Goal: Transaction & Acquisition: Purchase product/service

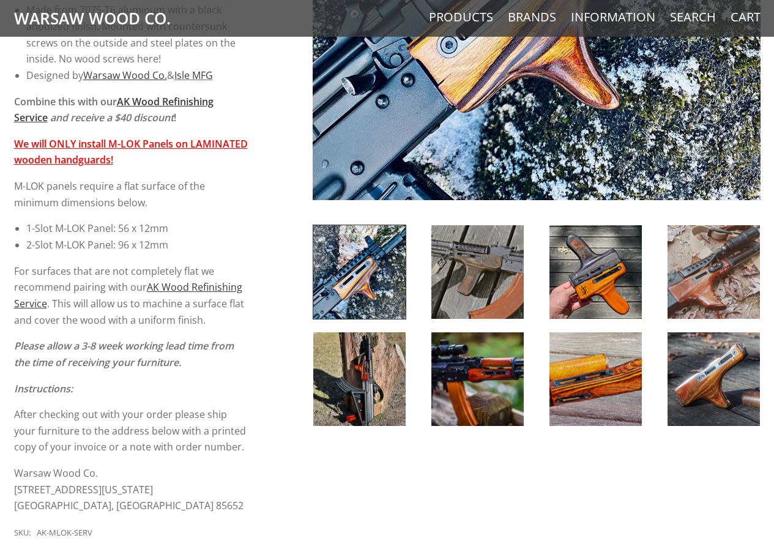
scroll to position [428, 0]
click at [448, 252] on img at bounding box center [477, 272] width 92 height 94
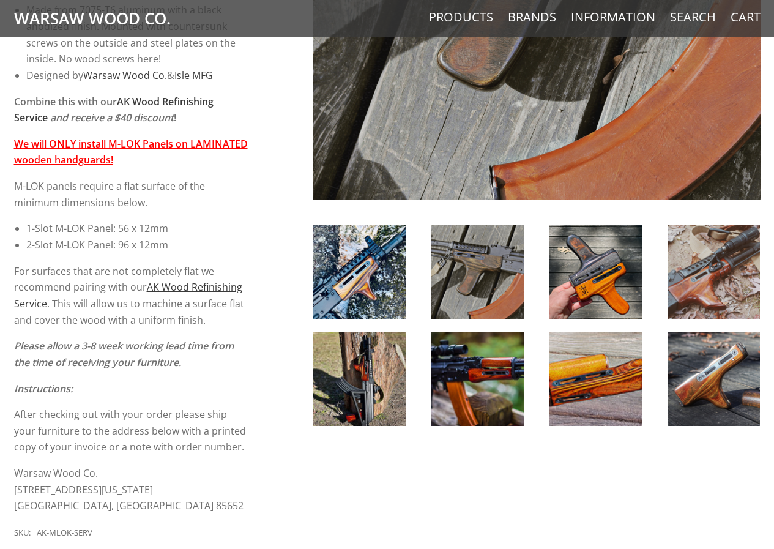
click at [369, 260] on img at bounding box center [359, 272] width 92 height 94
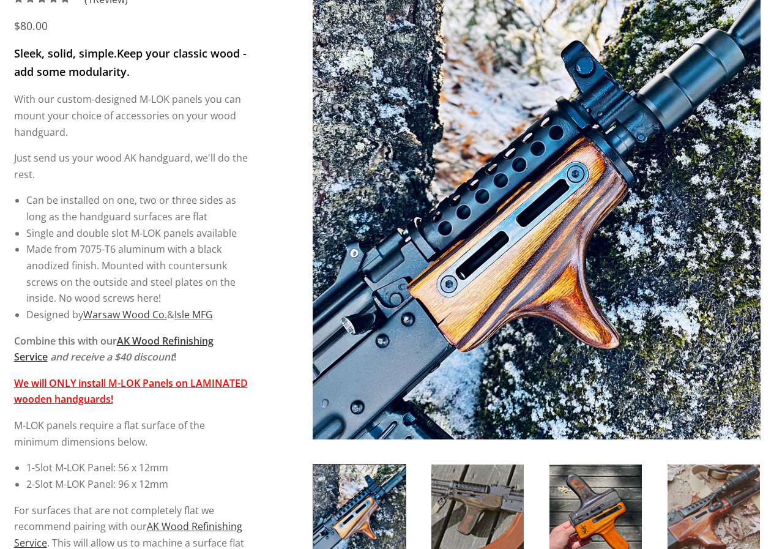
scroll to position [184, 0]
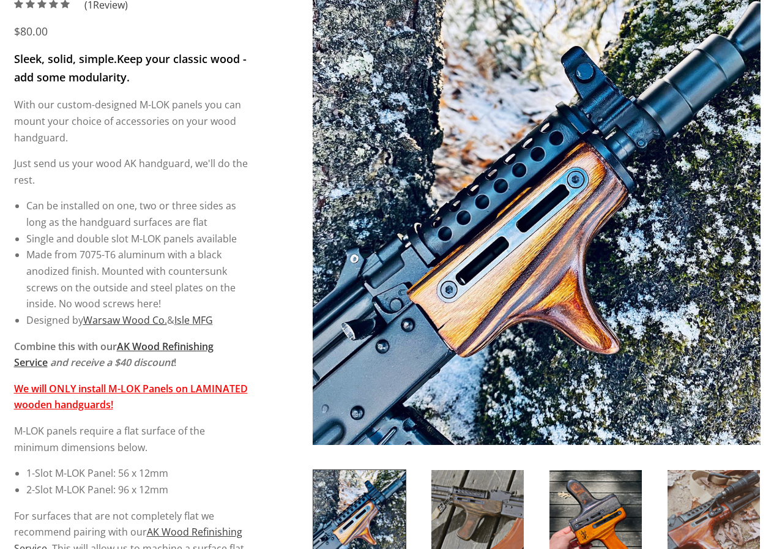
click at [534, 211] on img at bounding box center [537, 221] width 448 height 448
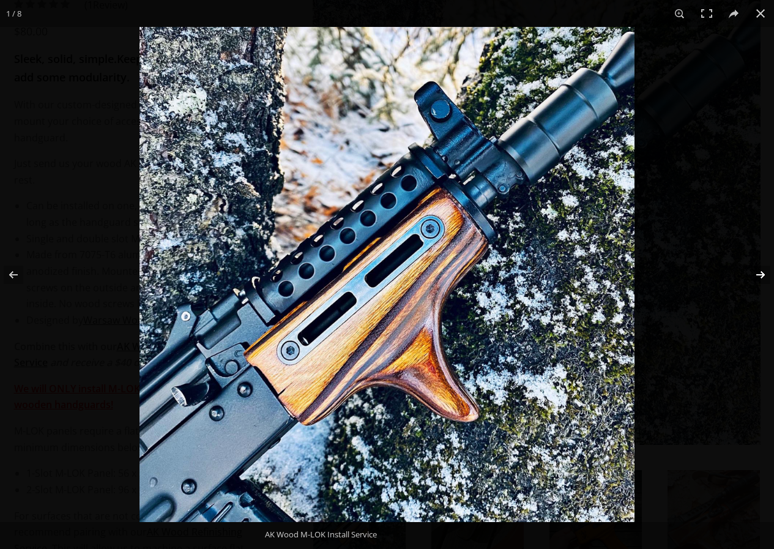
click at [761, 274] on button at bounding box center [752, 274] width 43 height 61
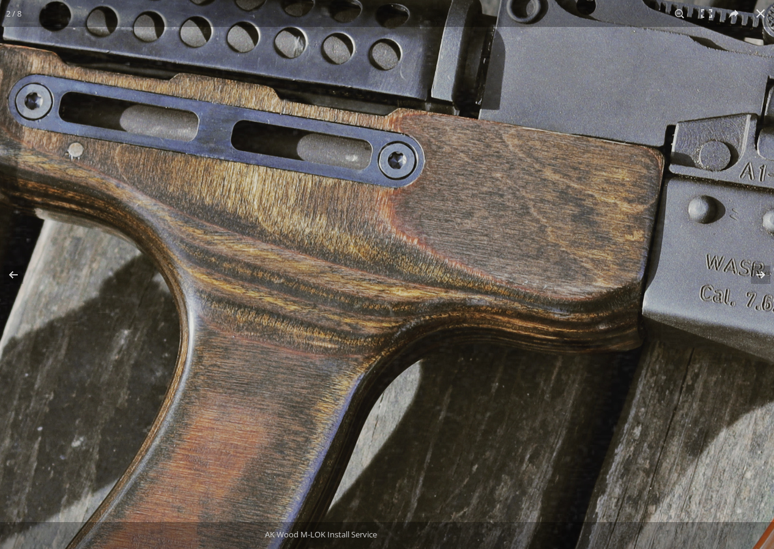
click at [548, 168] on img at bounding box center [330, 351] width 1253 height 1253
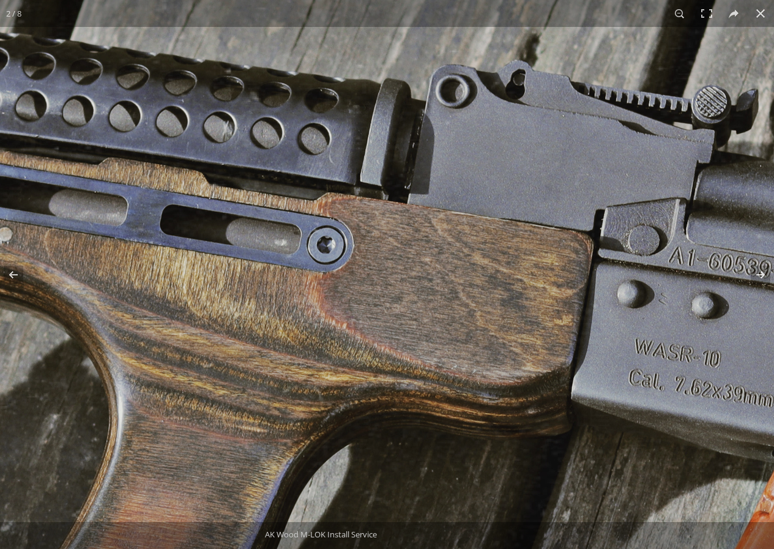
click at [500, 160] on img at bounding box center [260, 436] width 1253 height 1253
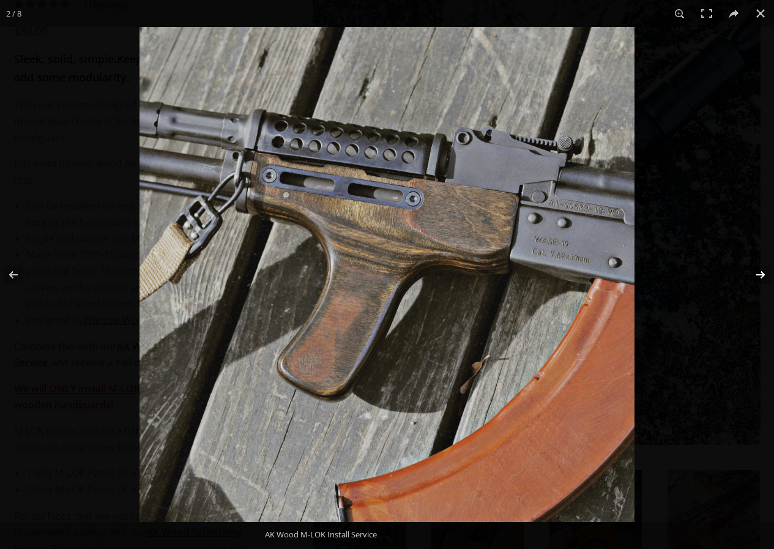
click at [764, 275] on button at bounding box center [752, 274] width 43 height 61
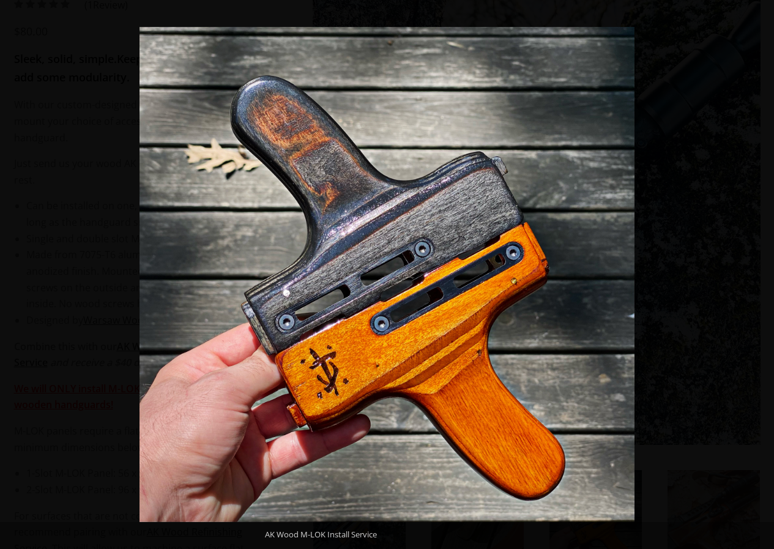
click at [764, 275] on button at bounding box center [752, 274] width 43 height 61
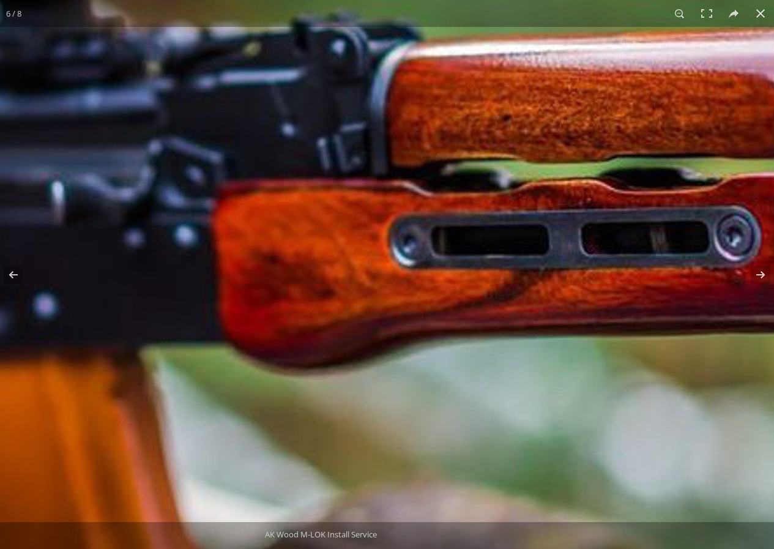
click at [690, 210] on img at bounding box center [337, 323] width 1253 height 1253
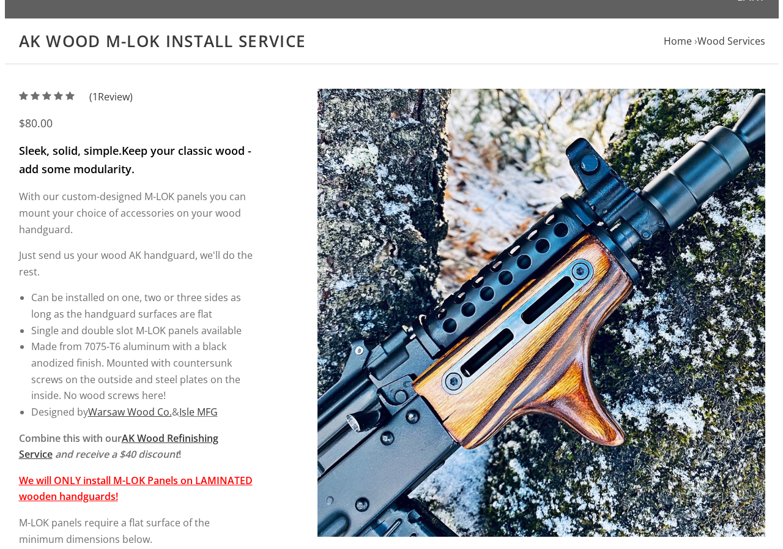
scroll to position [0, 0]
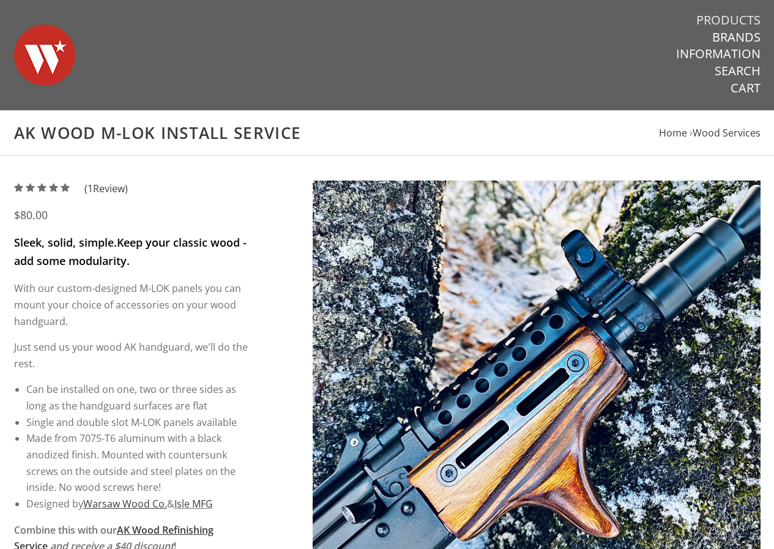
click at [710, 21] on link "Products" at bounding box center [728, 20] width 64 height 16
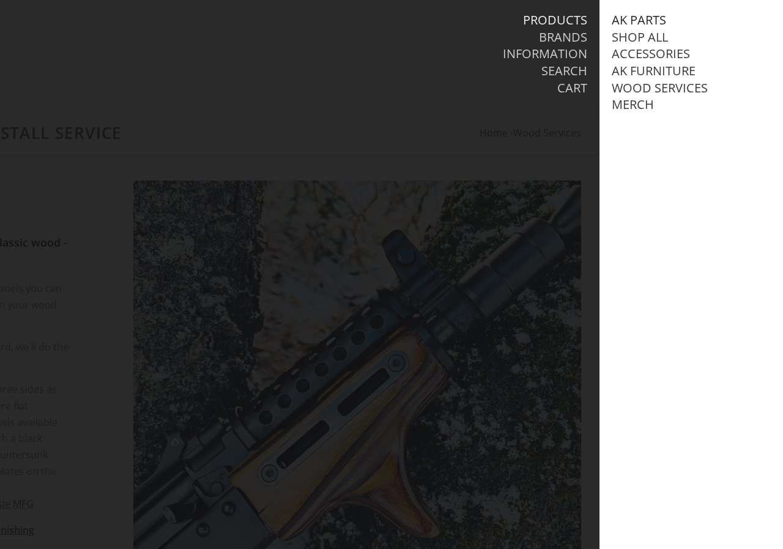
click at [642, 17] on link "AK Parts" at bounding box center [639, 20] width 54 height 16
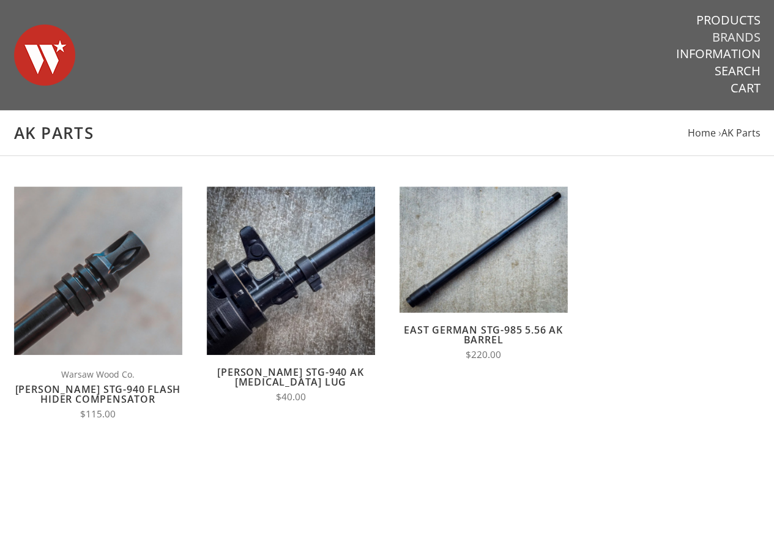
click at [738, 32] on link "Brands" at bounding box center [736, 37] width 48 height 16
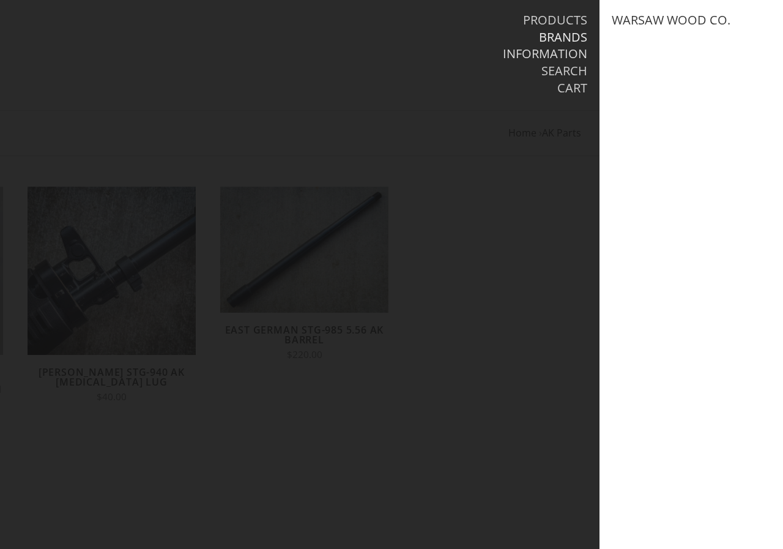
click at [549, 50] on link "Information" at bounding box center [545, 54] width 84 height 16
click at [559, 34] on link "Brands" at bounding box center [563, 37] width 48 height 16
click at [552, 48] on link "Information" at bounding box center [545, 54] width 84 height 16
click at [555, 84] on li "Cart" at bounding box center [476, 88] width 223 height 17
click at [557, 71] on link "Search" at bounding box center [564, 71] width 46 height 16
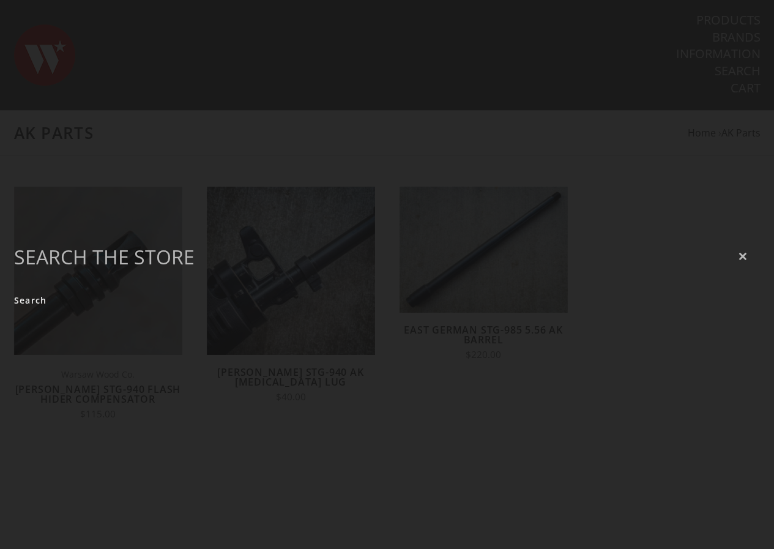
click at [743, 256] on icon "Close" at bounding box center [742, 256] width 9 height 9
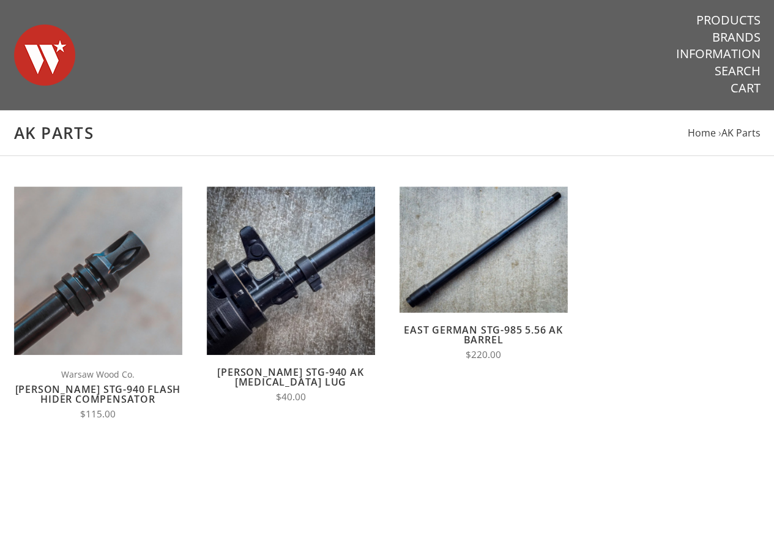
click at [41, 40] on img at bounding box center [44, 55] width 61 height 86
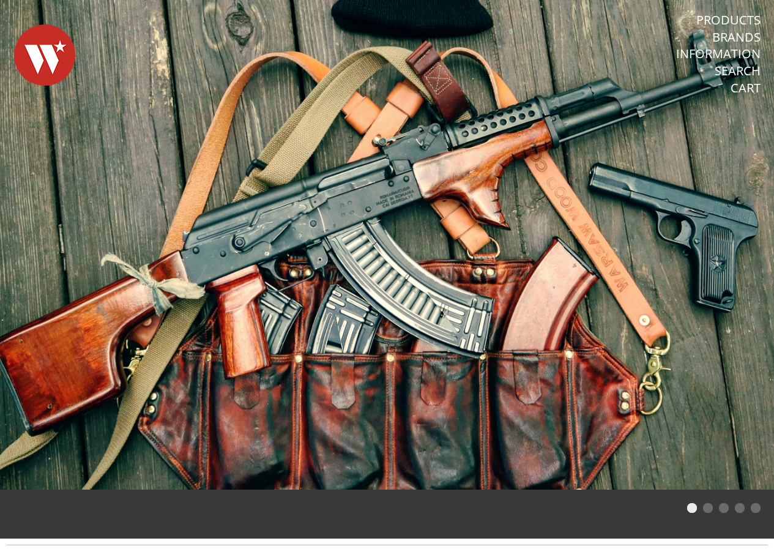
click at [297, 248] on span at bounding box center [387, 244] width 774 height 489
click at [401, 198] on span at bounding box center [387, 244] width 774 height 489
click at [400, 202] on span at bounding box center [387, 244] width 774 height 489
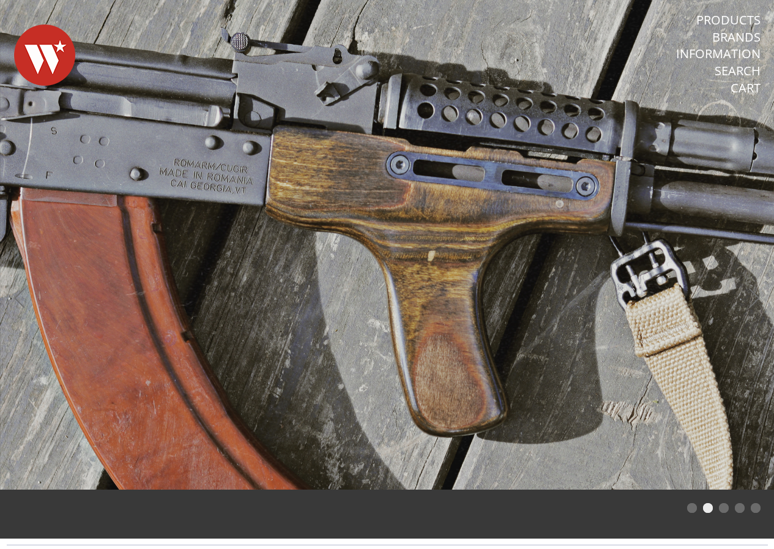
click at [475, 119] on span at bounding box center [387, 244] width 774 height 489
click at [524, 111] on span at bounding box center [387, 244] width 774 height 489
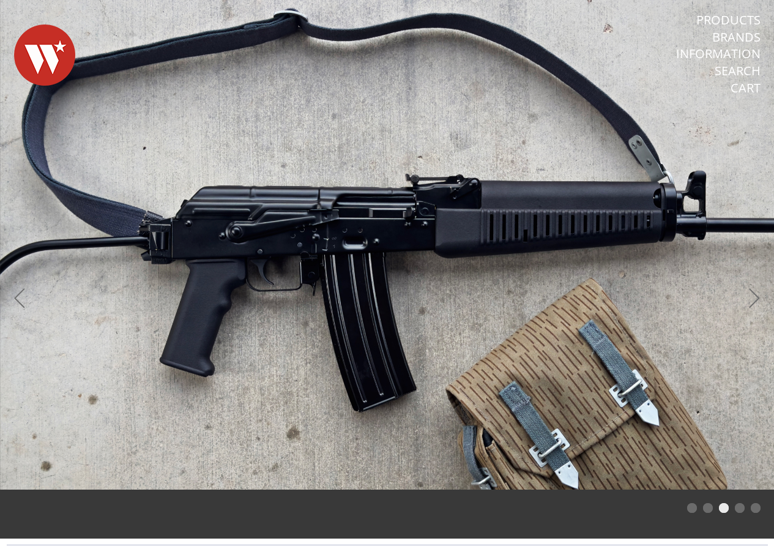
drag, startPoint x: 590, startPoint y: 326, endPoint x: 592, endPoint y: 338, distance: 11.7
click at [762, 294] on button "Next" at bounding box center [754, 299] width 27 height 27
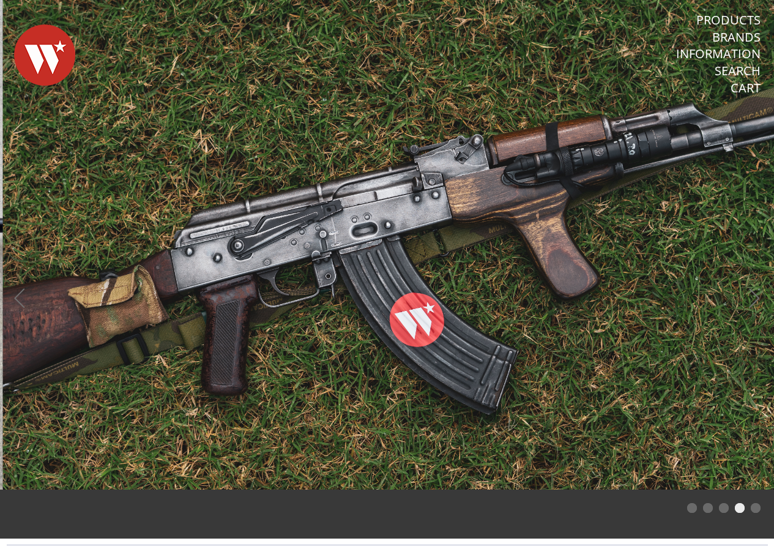
click at [762, 294] on button "Next" at bounding box center [754, 299] width 27 height 27
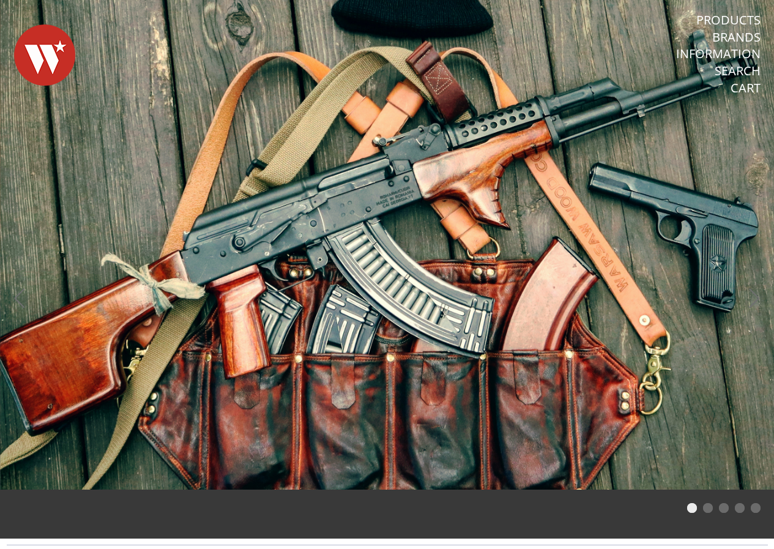
click at [725, 285] on span at bounding box center [387, 244] width 774 height 489
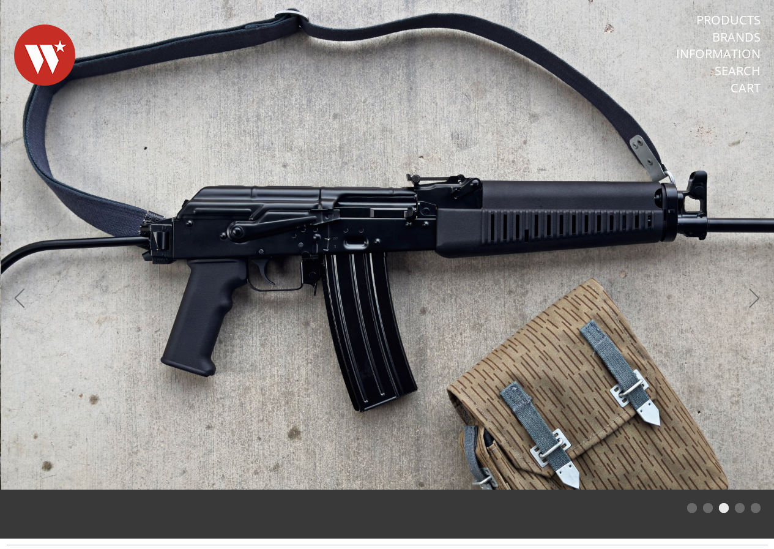
click at [579, 89] on li "Cart" at bounding box center [650, 88] width 219 height 17
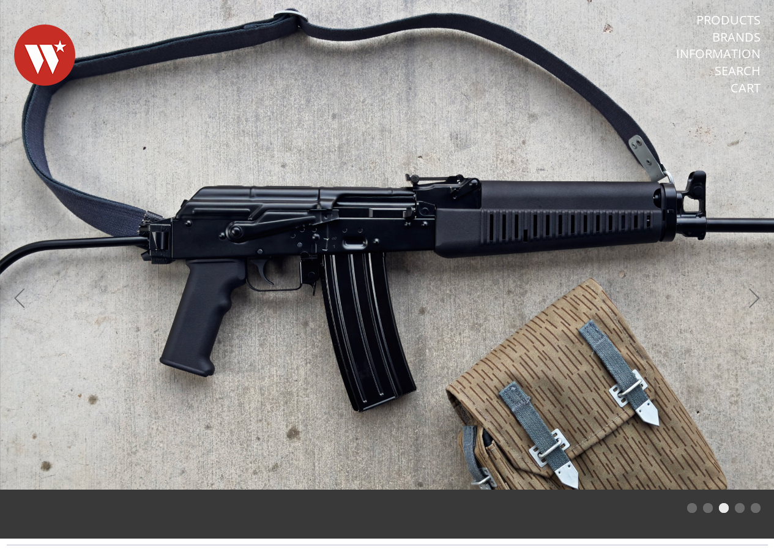
click at [547, 245] on span at bounding box center [387, 244] width 774 height 489
click at [716, 14] on link "Products" at bounding box center [728, 20] width 64 height 16
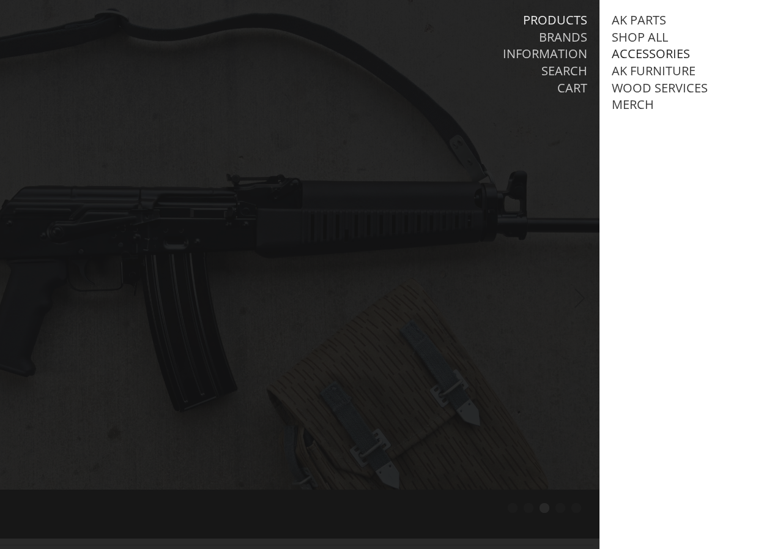
click at [631, 55] on link "Accessories" at bounding box center [651, 54] width 78 height 16
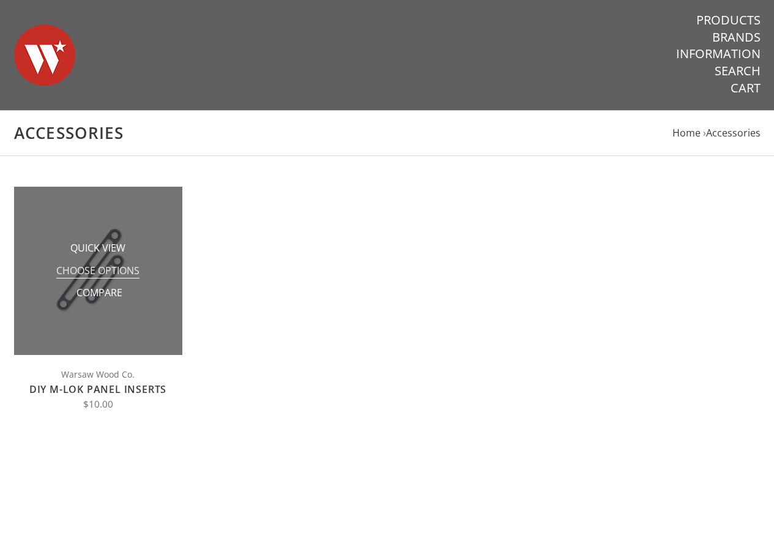
click at [103, 278] on span "Choose Options" at bounding box center [97, 271] width 83 height 15
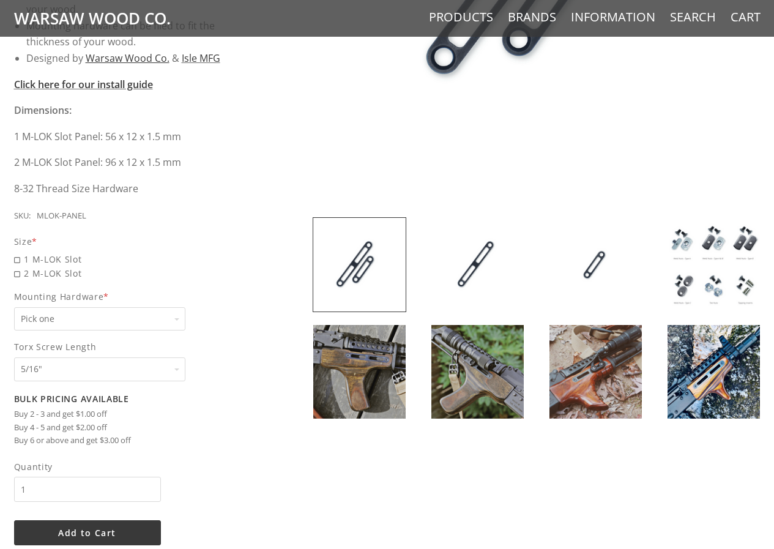
scroll to position [673, 0]
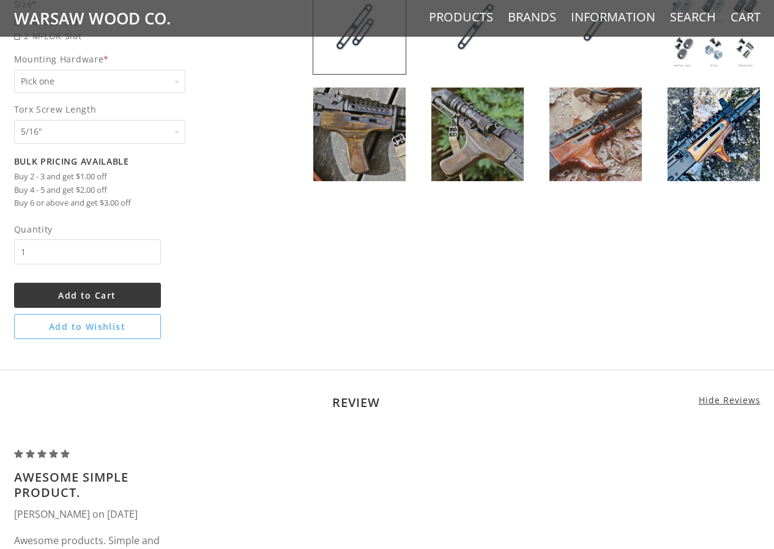
click at [571, 141] on img at bounding box center [595, 134] width 92 height 94
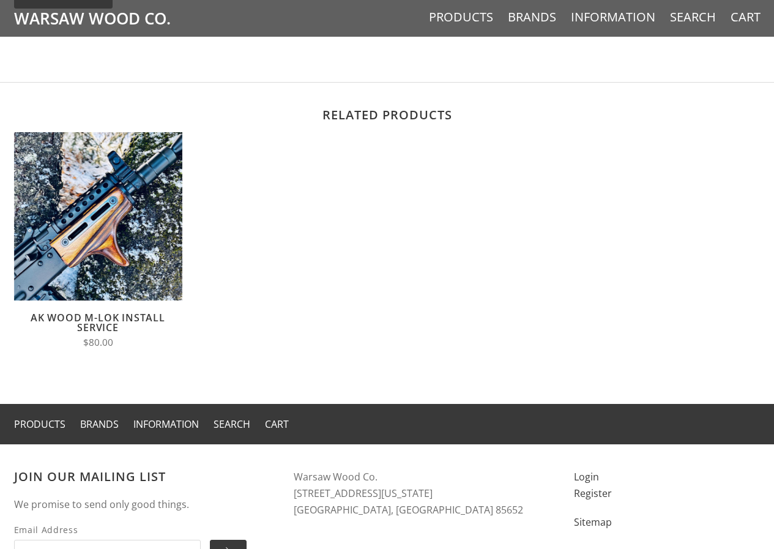
scroll to position [1422, 0]
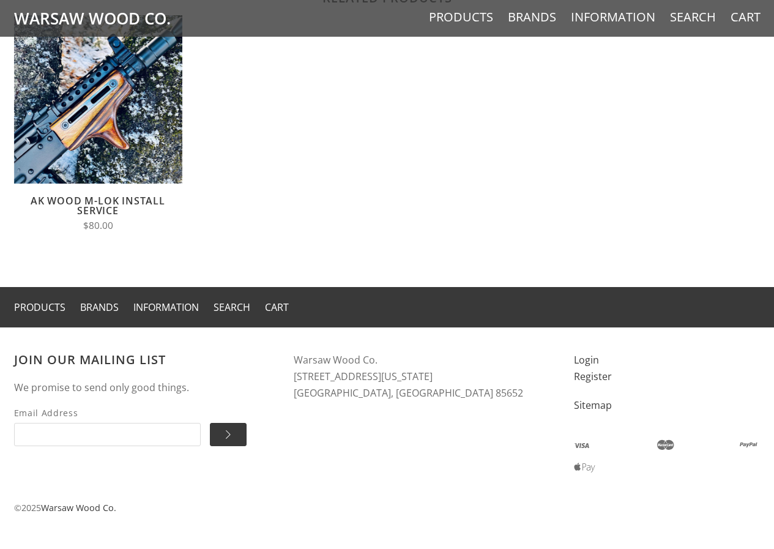
drag, startPoint x: 294, startPoint y: 356, endPoint x: 424, endPoint y: 379, distance: 132.4
click at [424, 379] on address "Warsaw Wood Co. 5800 W Arizona Pavilions Dr. #533 Cortaro, AZ 85652" at bounding box center [422, 376] width 256 height 49
copy address "Warsaw Wood Co. 5800 W Arizona Pavilions Dr."
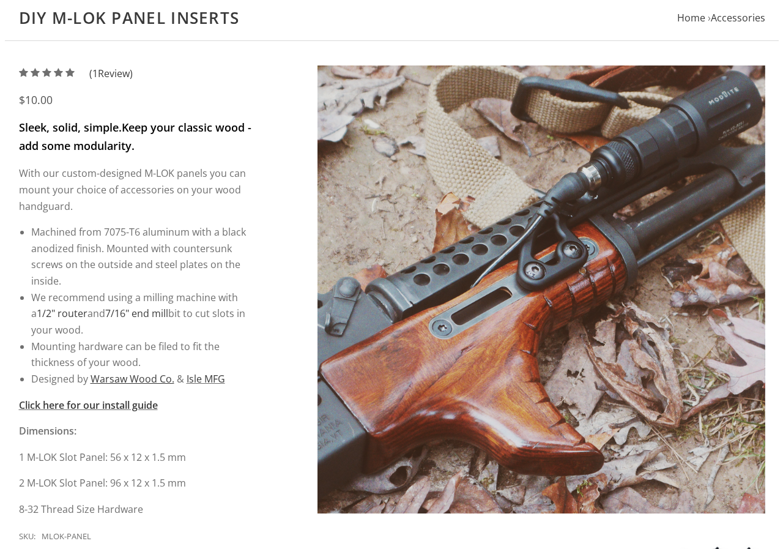
scroll to position [0, 0]
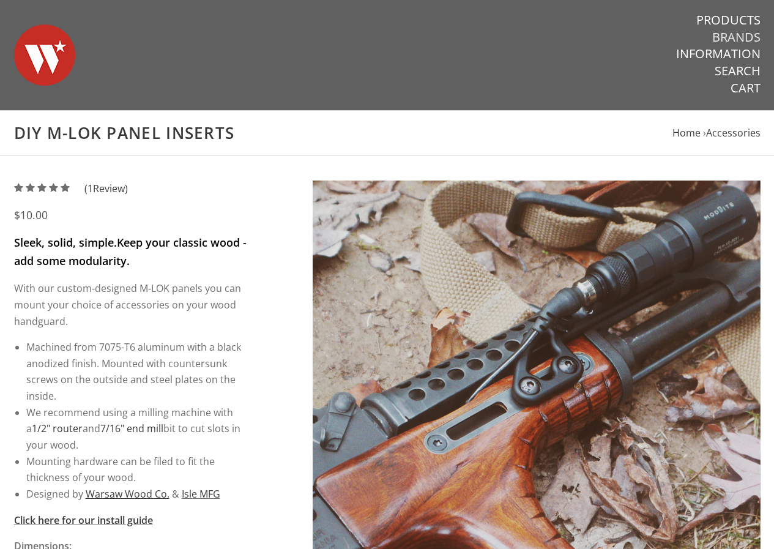
click at [744, 33] on link "Brands" at bounding box center [736, 37] width 48 height 16
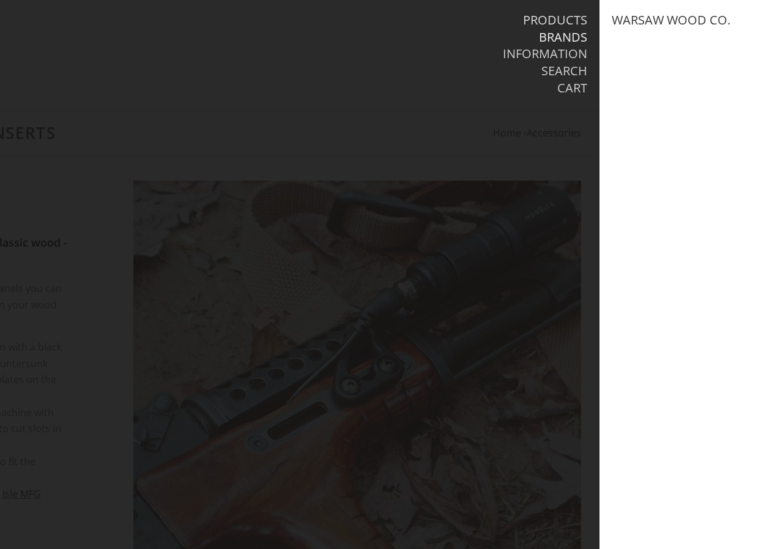
click at [544, 22] on link "Products" at bounding box center [555, 20] width 64 height 16
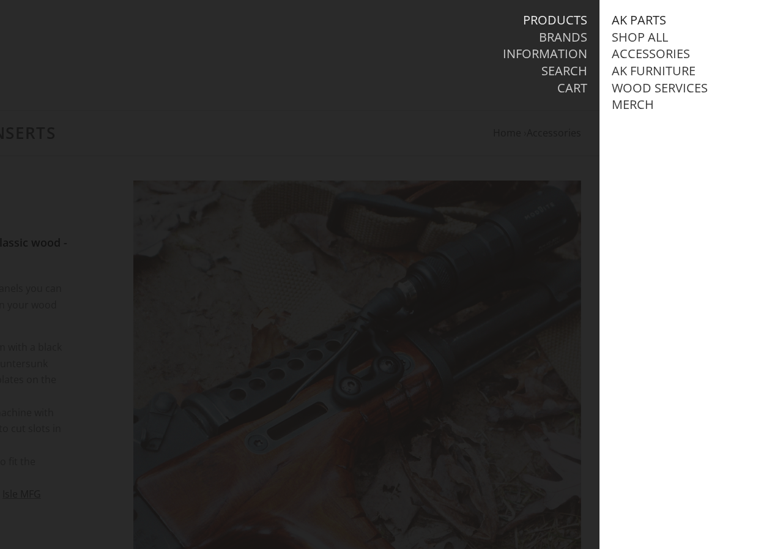
click at [639, 20] on link "AK Parts" at bounding box center [639, 20] width 54 height 16
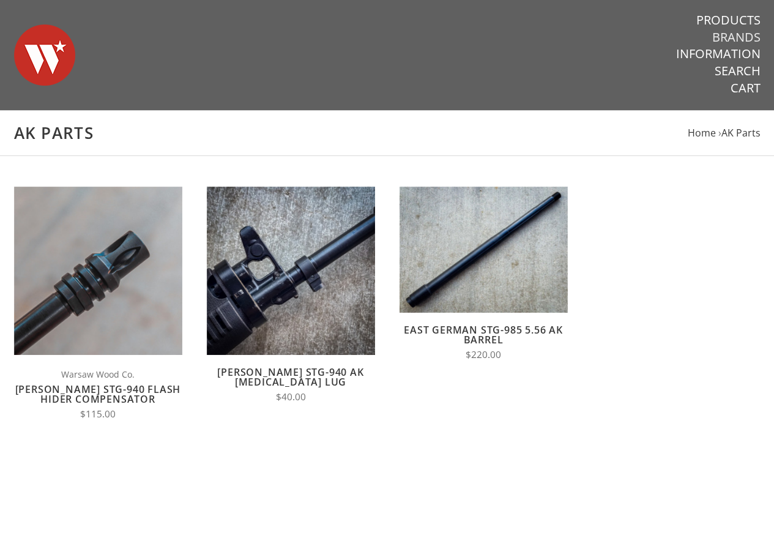
click at [737, 35] on link "Brands" at bounding box center [736, 37] width 48 height 16
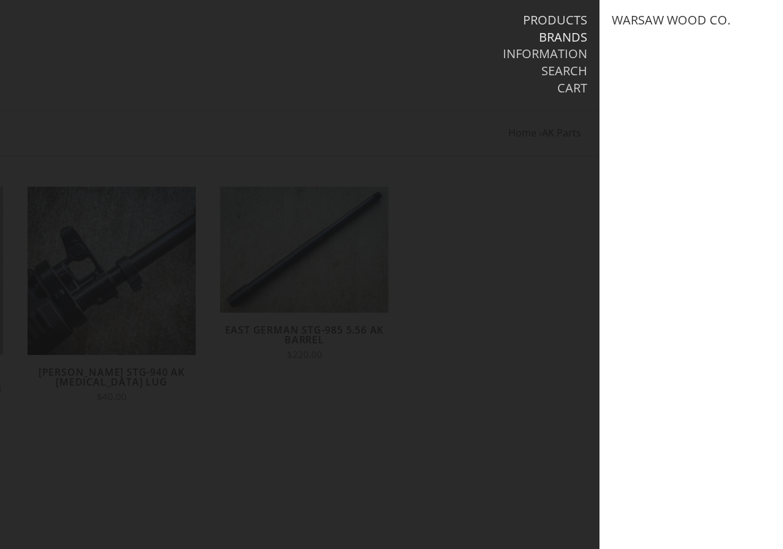
click at [531, 20] on link "Products" at bounding box center [555, 20] width 64 height 16
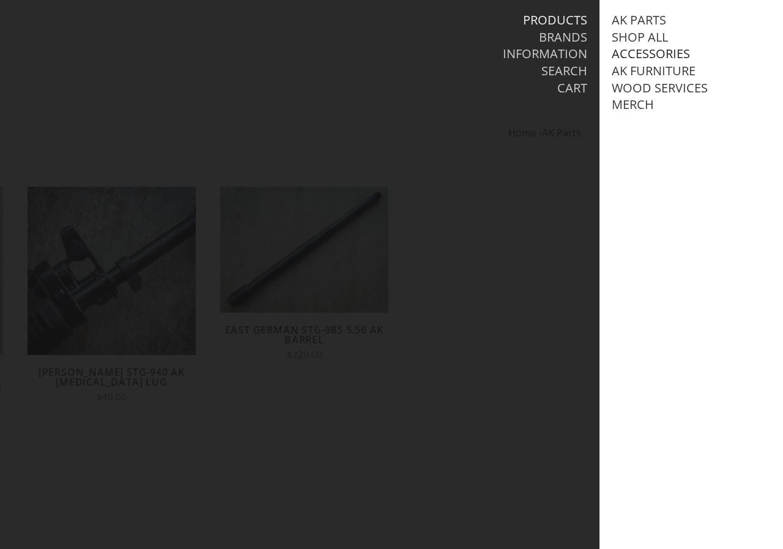
click at [641, 53] on link "Accessories" at bounding box center [651, 54] width 78 height 16
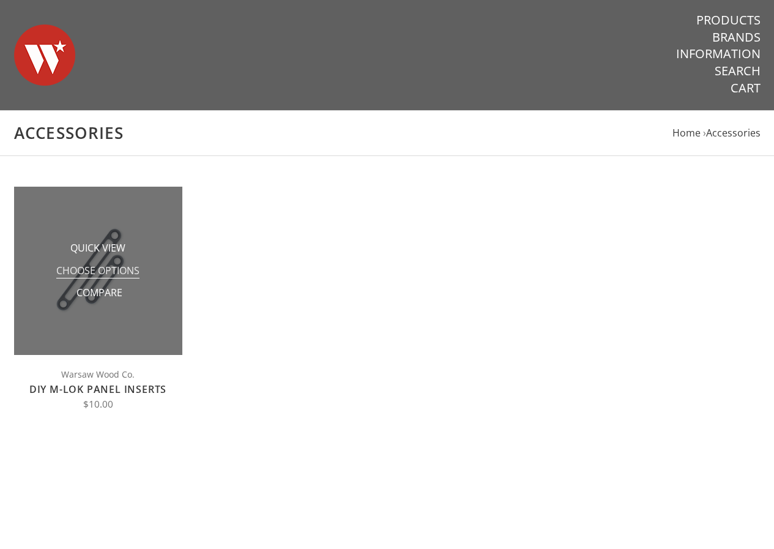
click at [106, 272] on span "Choose Options" at bounding box center [97, 271] width 83 height 15
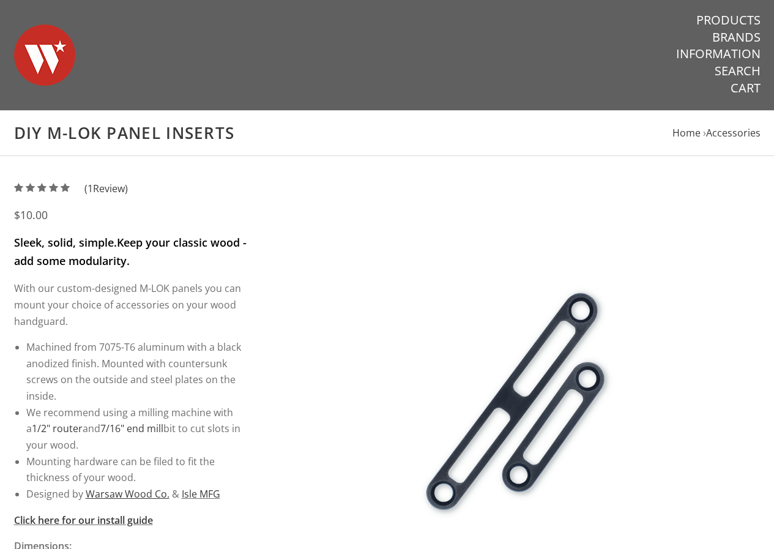
scroll to position [489, 0]
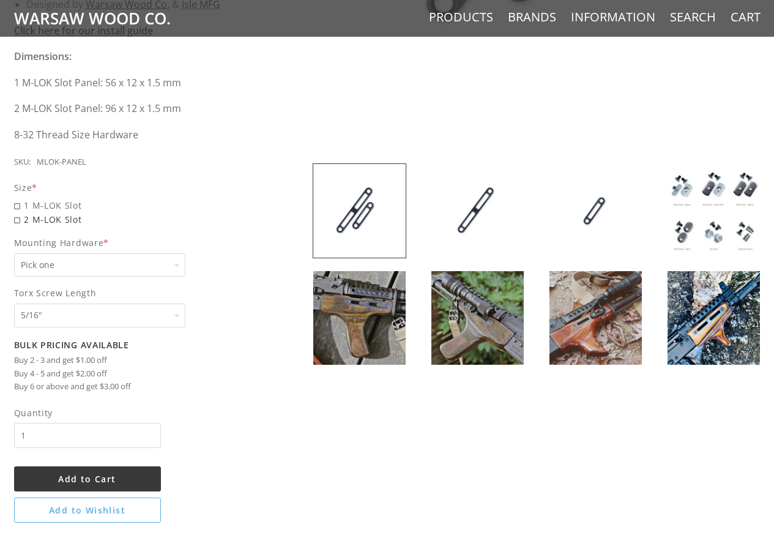
click at [20, 218] on span "2 M-LOK Slot" at bounding box center [131, 219] width 234 height 14
click at [20, 213] on input "2 M-LOK Slot" at bounding box center [99, 212] width 171 height 1
radio input "true"
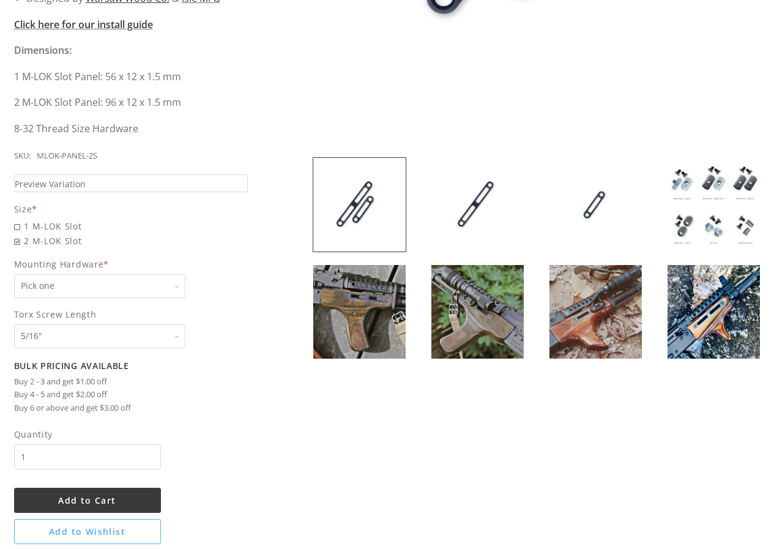
scroll to position [673, 0]
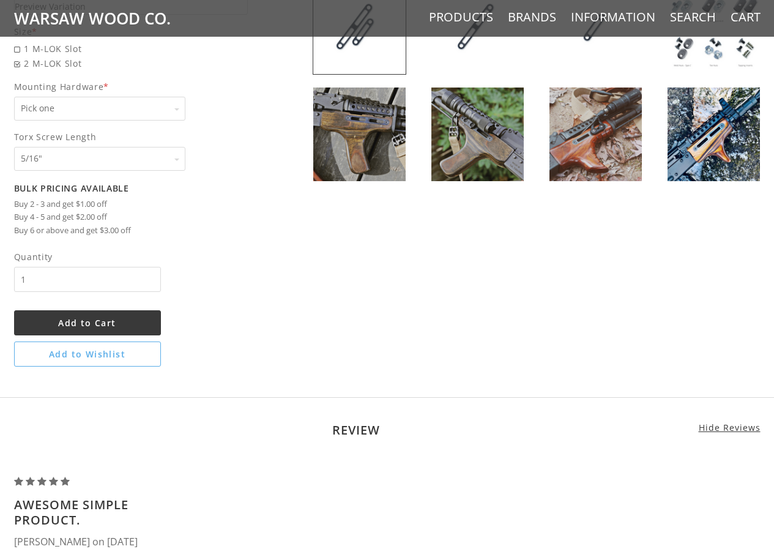
click at [730, 142] on img at bounding box center [714, 134] width 92 height 94
click at [443, 127] on img at bounding box center [477, 134] width 92 height 94
click at [595, 124] on img at bounding box center [595, 134] width 92 height 94
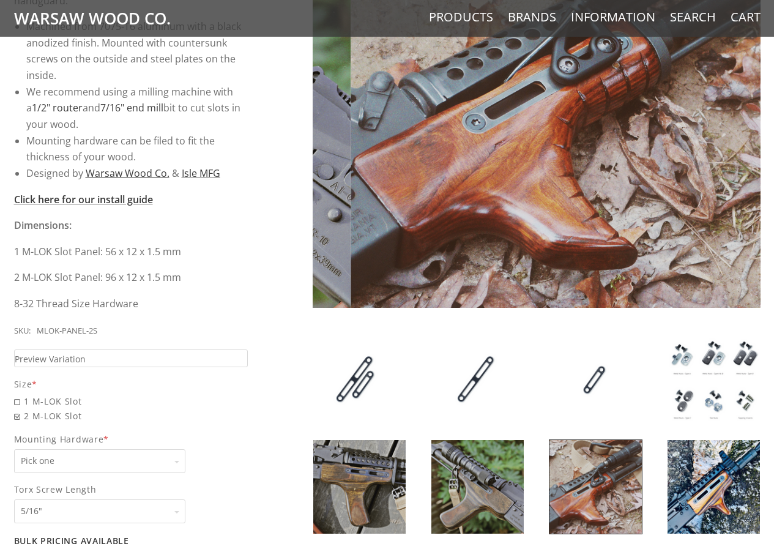
scroll to position [61, 0]
